Goal: Information Seeking & Learning: Learn about a topic

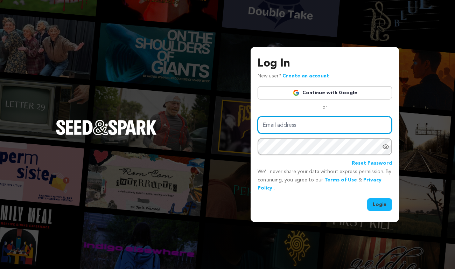
type input "[EMAIL_ADDRESS][DOMAIN_NAME]"
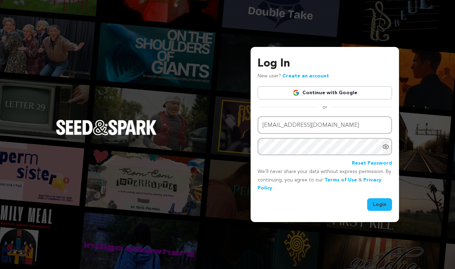
click at [307, 91] on link "Continue with Google" at bounding box center [325, 92] width 134 height 13
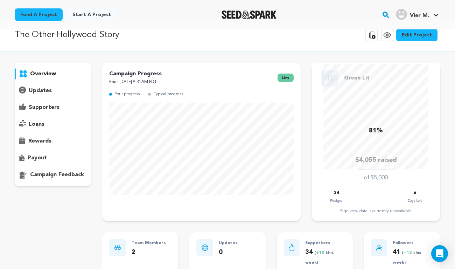
scroll to position [12, 0]
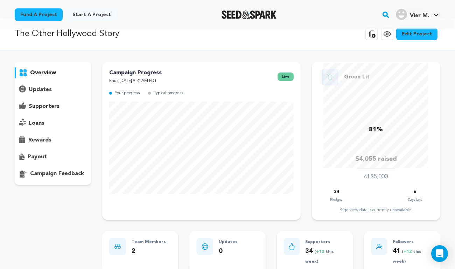
click at [41, 106] on p "supporters" at bounding box center [44, 106] width 31 height 8
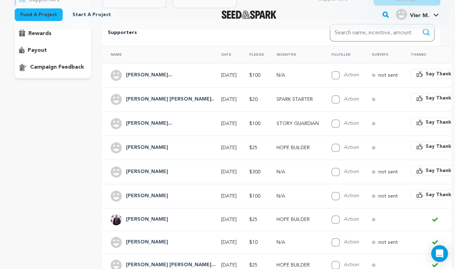
scroll to position [118, 0]
click at [241, 51] on th "Pledge" at bounding box center [254, 54] width 27 height 17
click at [241, 49] on th "Pledge" at bounding box center [254, 54] width 27 height 17
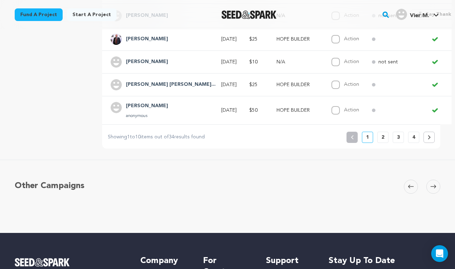
scroll to position [295, 0]
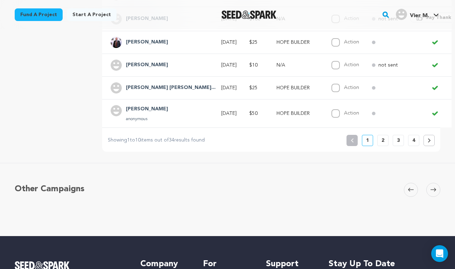
click at [429, 138] on icon at bounding box center [429, 140] width 3 height 4
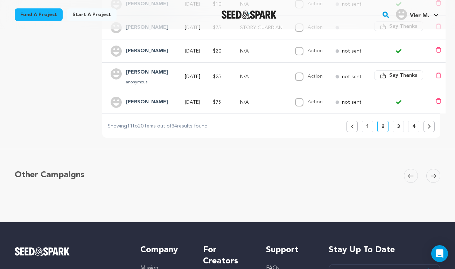
scroll to position [315, 0]
click at [428, 124] on icon at bounding box center [429, 126] width 3 height 4
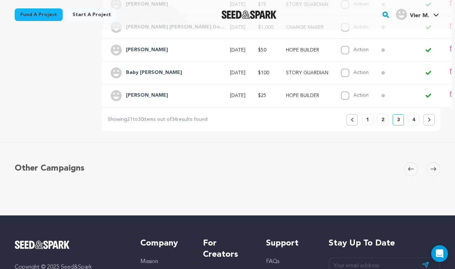
scroll to position [307, 0]
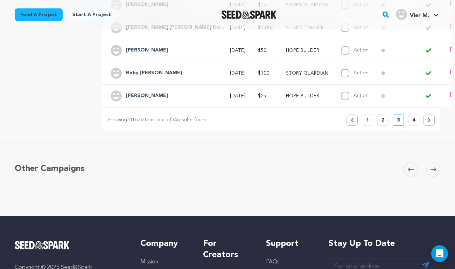
click at [415, 117] on p "4" at bounding box center [414, 120] width 3 height 7
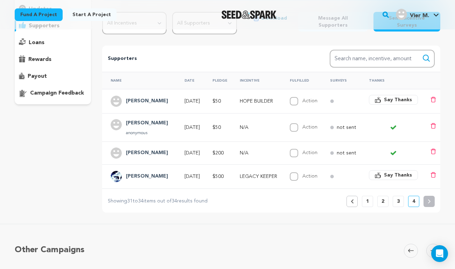
scroll to position [95, 0]
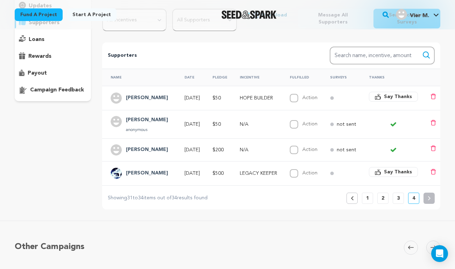
click at [352, 196] on icon at bounding box center [352, 198] width 3 height 4
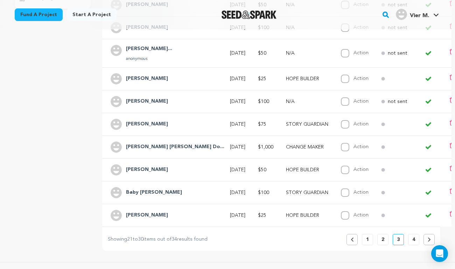
scroll to position [187, 0]
click at [369, 237] on button "1" at bounding box center [367, 240] width 11 height 11
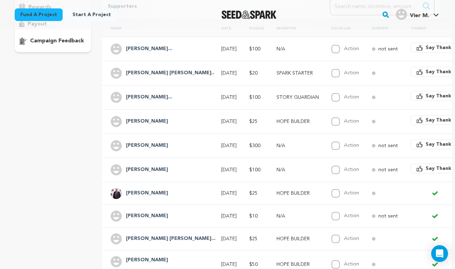
scroll to position [144, 0]
click at [154, 235] on h4 "Anna Teves Banz..." at bounding box center [171, 239] width 90 height 8
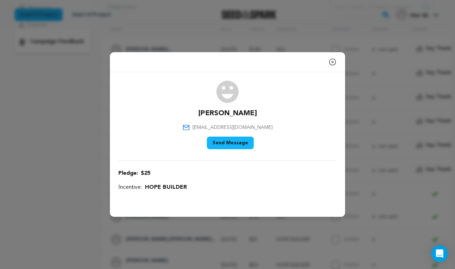
click at [332, 61] on icon "button" at bounding box center [333, 62] width 8 height 8
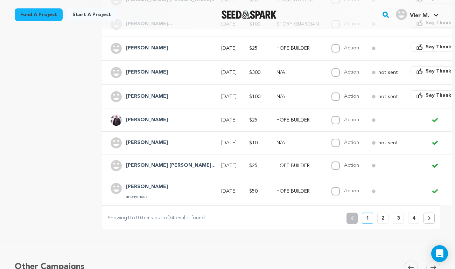
scroll to position [220, 0]
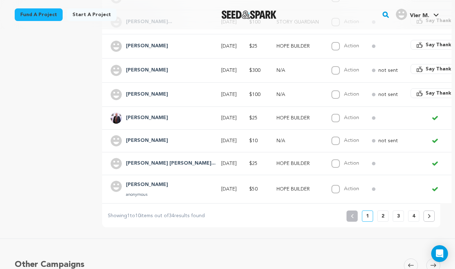
click at [383, 213] on p "2" at bounding box center [383, 216] width 3 height 7
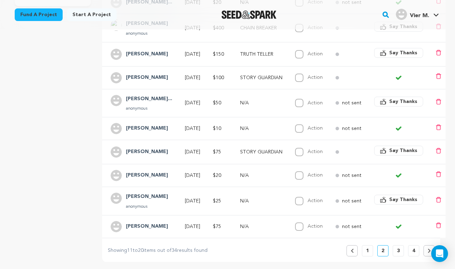
scroll to position [192, 0]
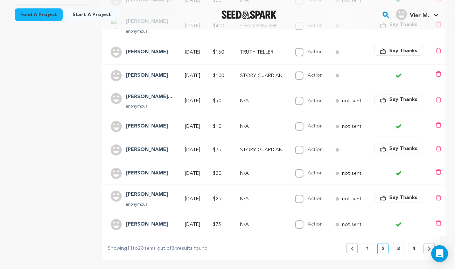
click at [398, 246] on p "3" at bounding box center [398, 248] width 3 height 7
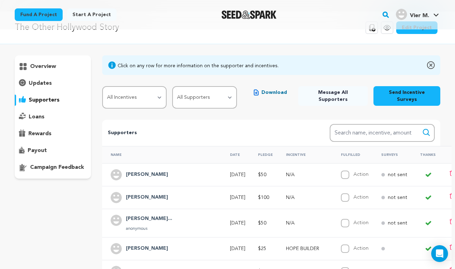
scroll to position [0, 0]
